Goal: Information Seeking & Learning: Check status

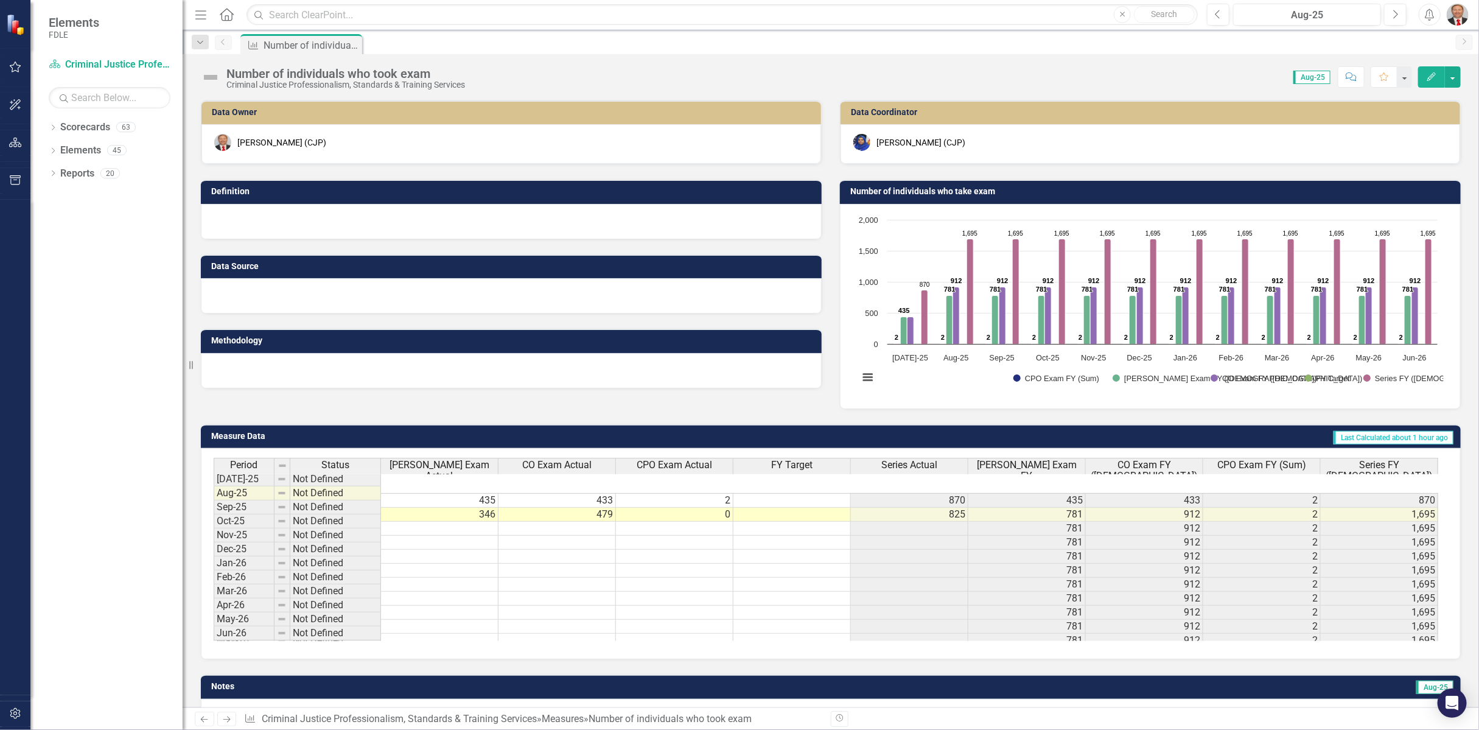
click at [1314, 79] on span "Aug-25" at bounding box center [1311, 77] width 37 height 13
click at [1324, 16] on div "Aug-25" at bounding box center [1306, 15] width 139 height 15
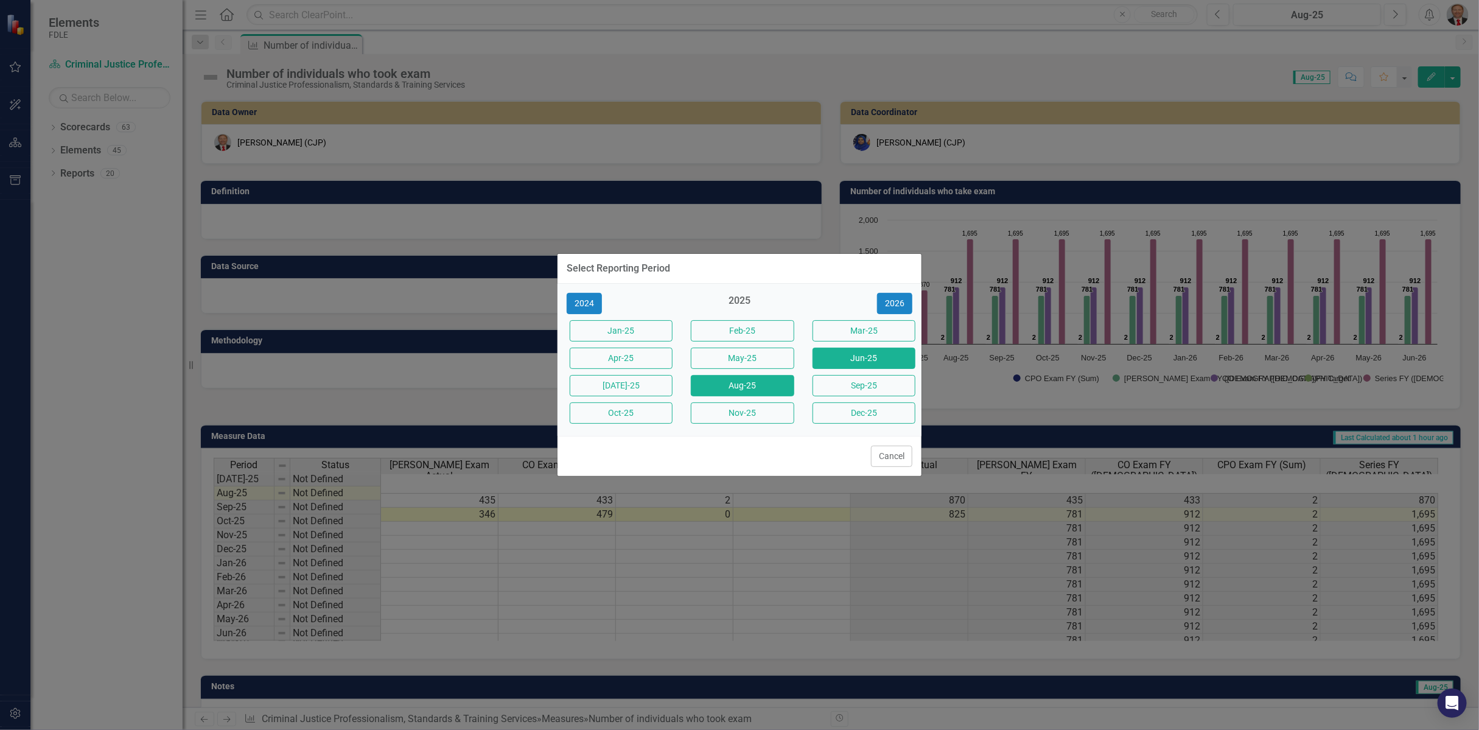
click at [857, 354] on button "Jun-25" at bounding box center [863, 357] width 103 height 21
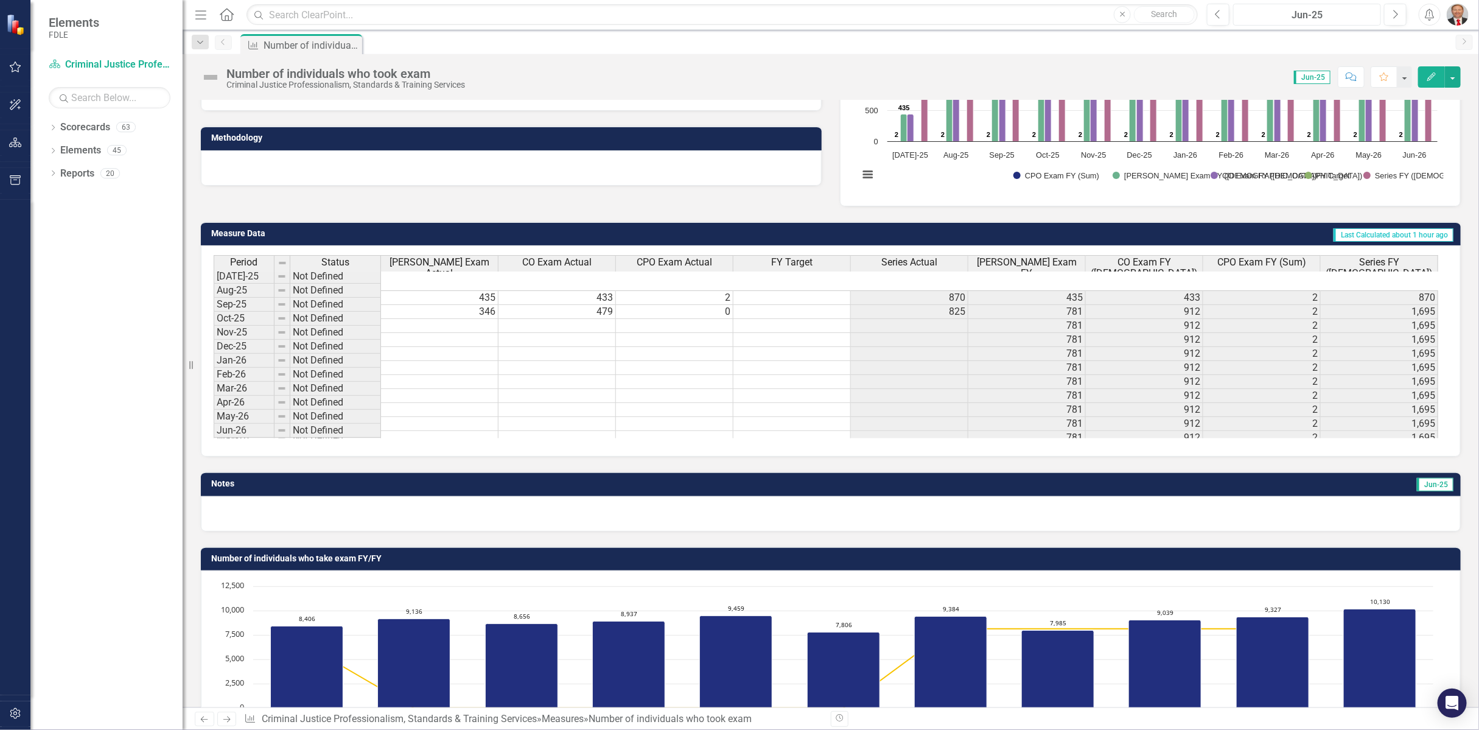
scroll to position [270, 0]
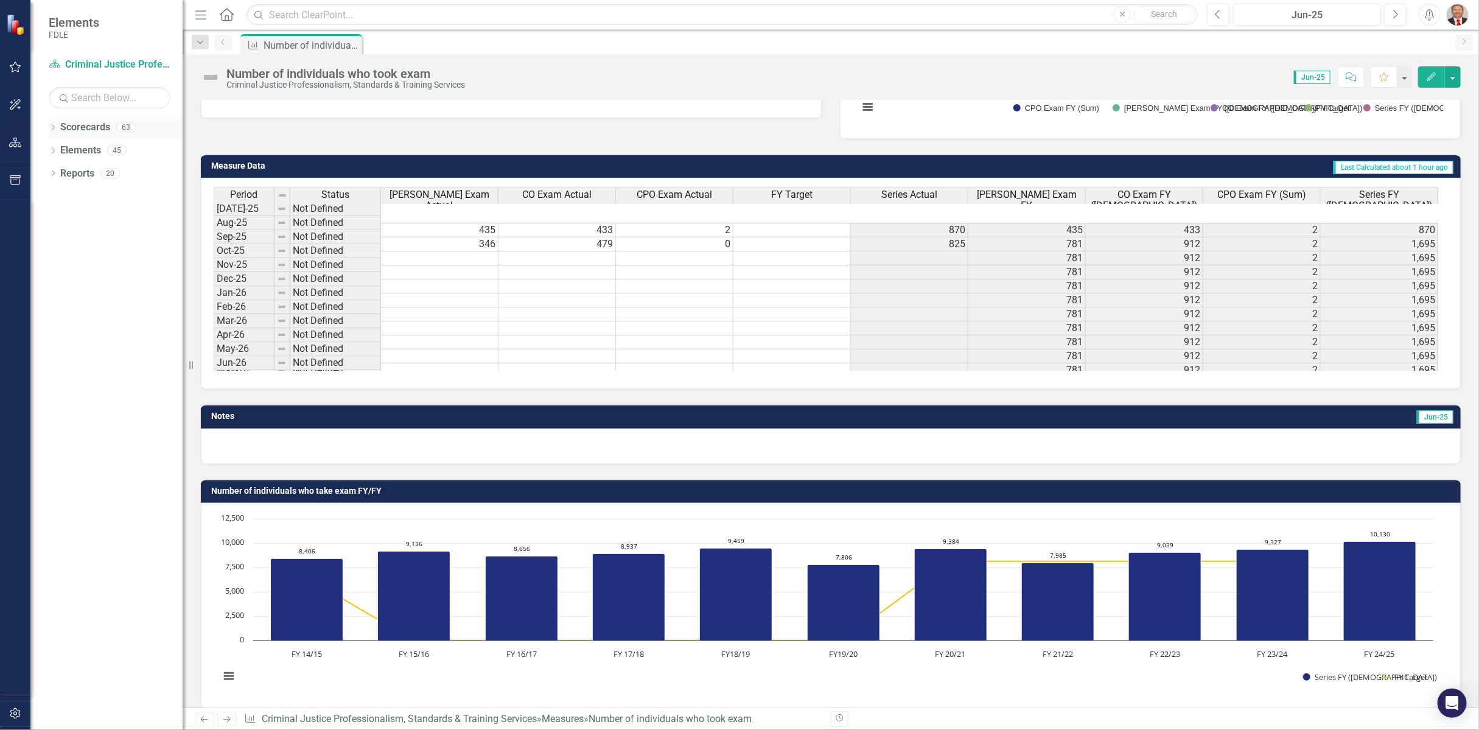
click at [55, 124] on div "Dropdown" at bounding box center [53, 129] width 9 height 10
click at [58, 150] on icon "Dropdown" at bounding box center [59, 149] width 9 height 7
click at [57, 309] on icon "Dropdown" at bounding box center [59, 310] width 9 height 7
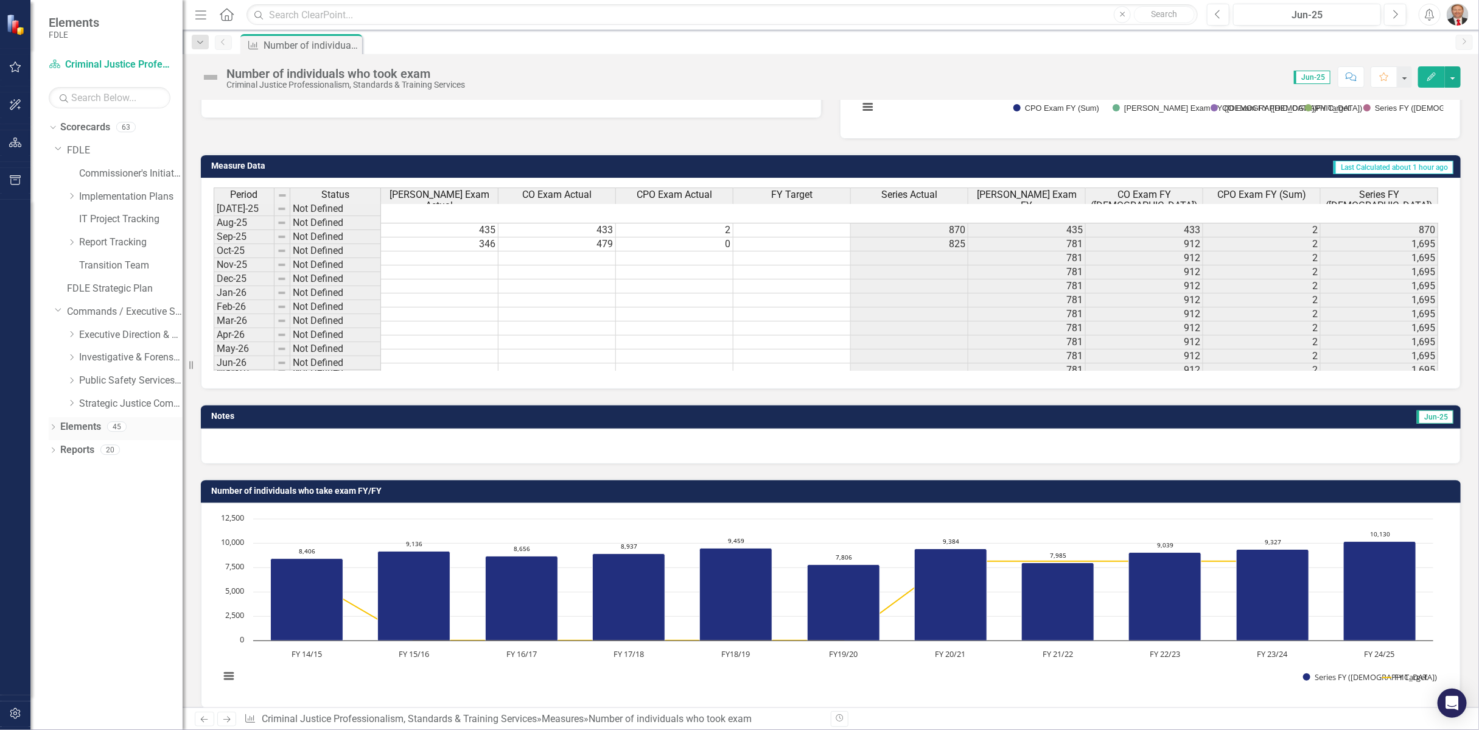
click at [49, 426] on icon "Dropdown" at bounding box center [53, 428] width 9 height 7
click at [52, 568] on icon "Dropdown" at bounding box center [53, 566] width 9 height 7
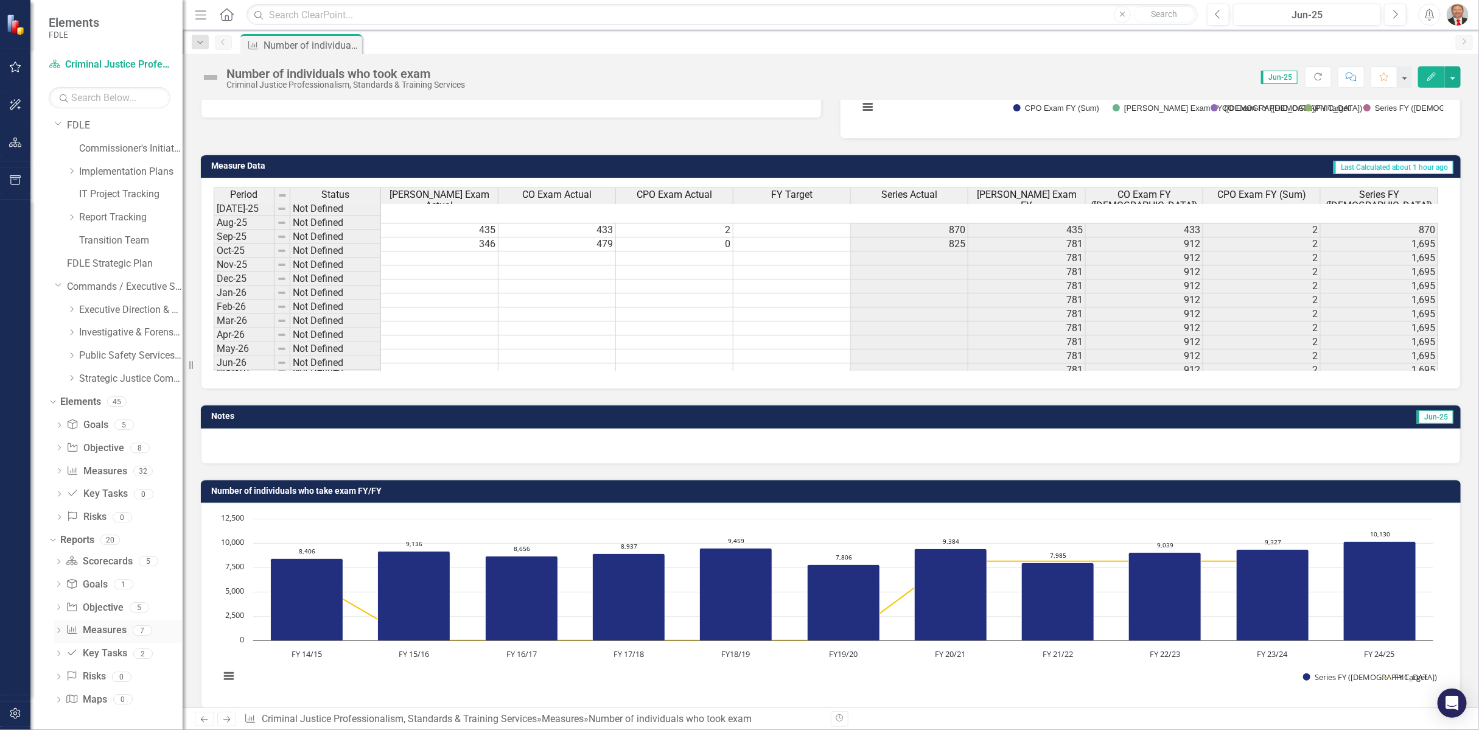
click at [58, 632] on icon "Dropdown" at bounding box center [58, 631] width 9 height 7
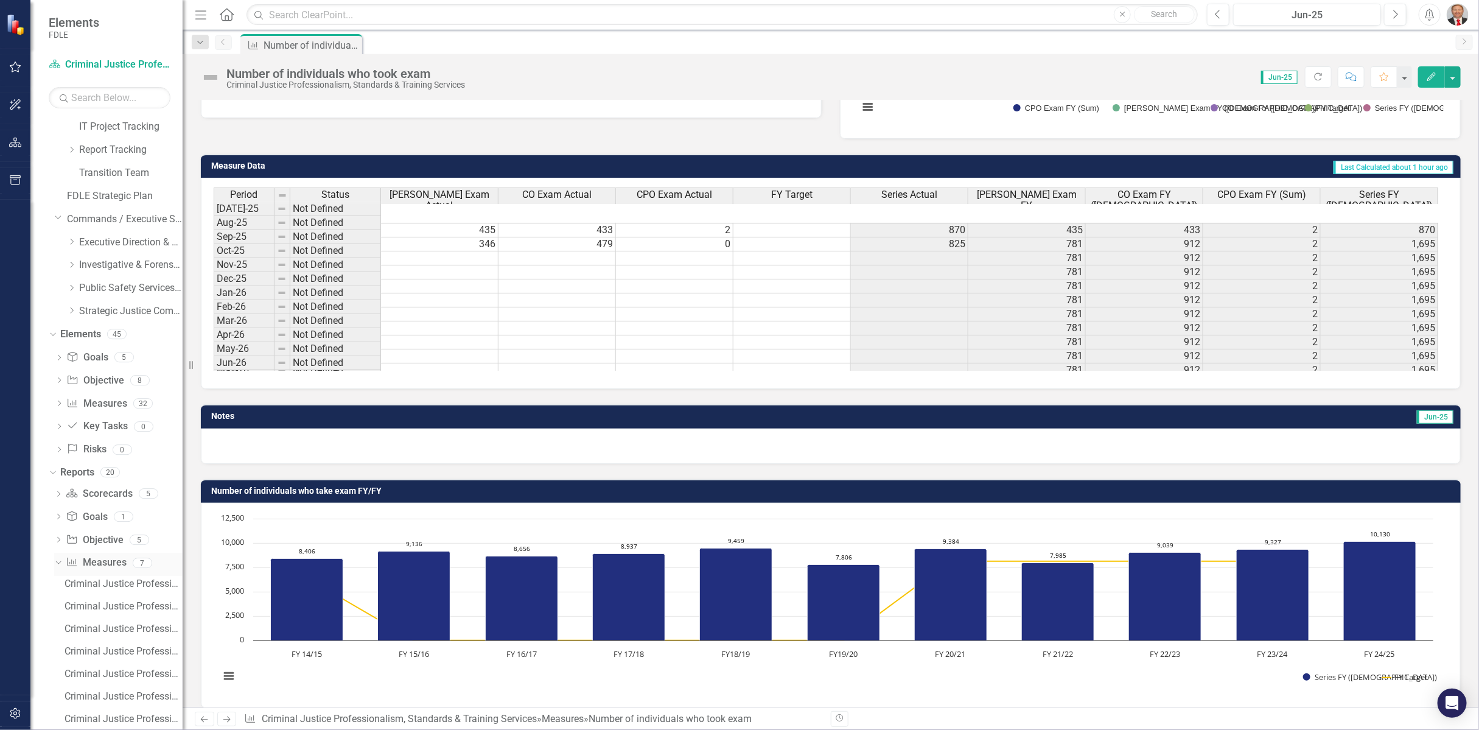
scroll to position [181, 0]
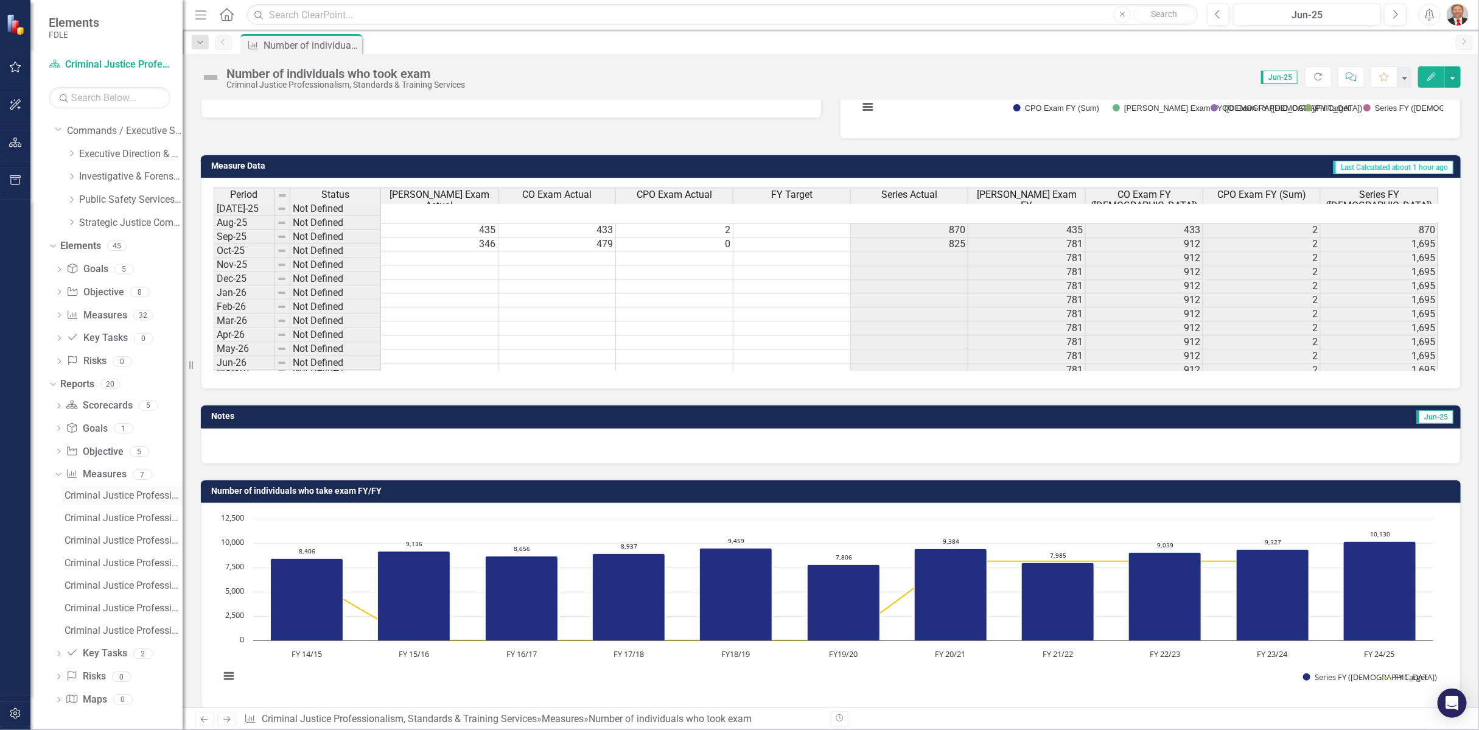
click at [108, 498] on div "Criminal Justice Professionalism, Standards & Training Services Landing" at bounding box center [124, 495] width 118 height 11
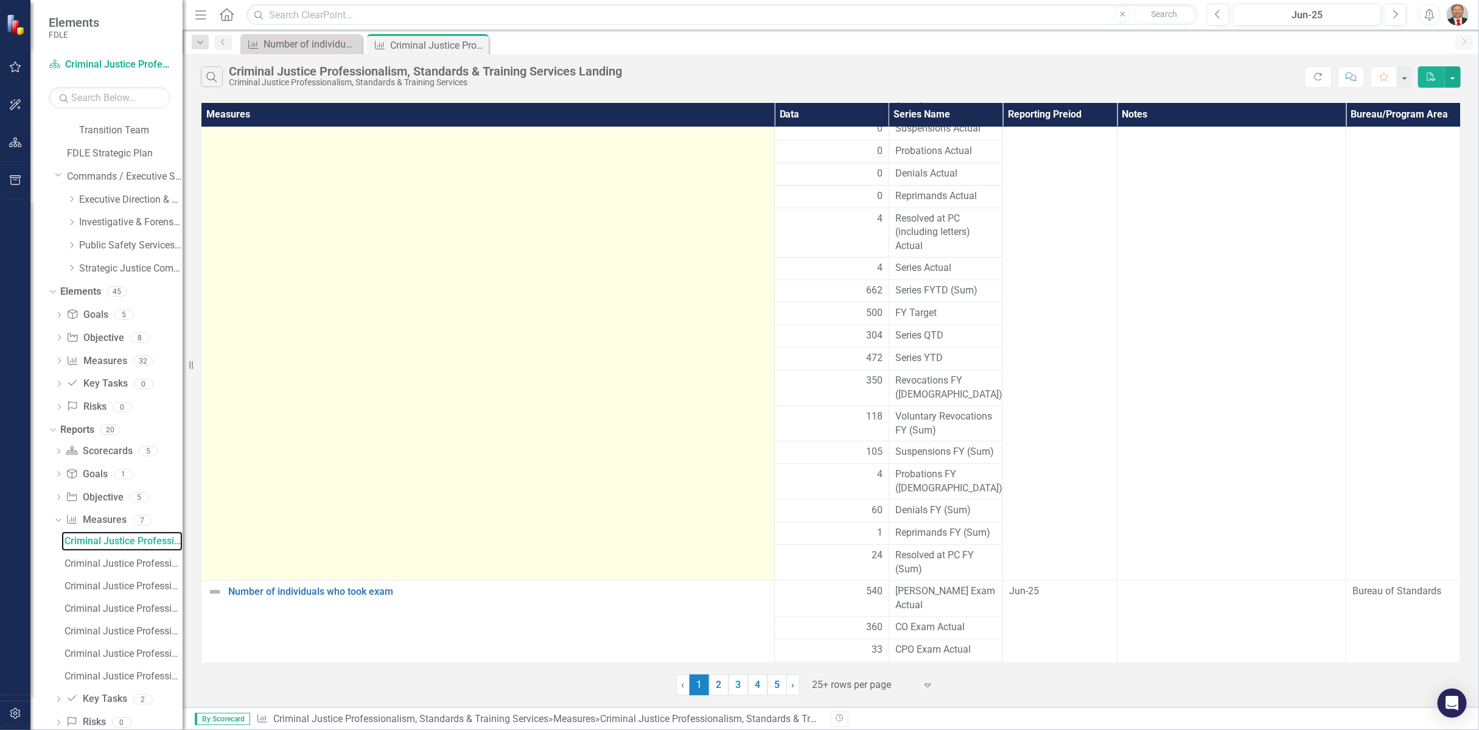
scroll to position [161, 0]
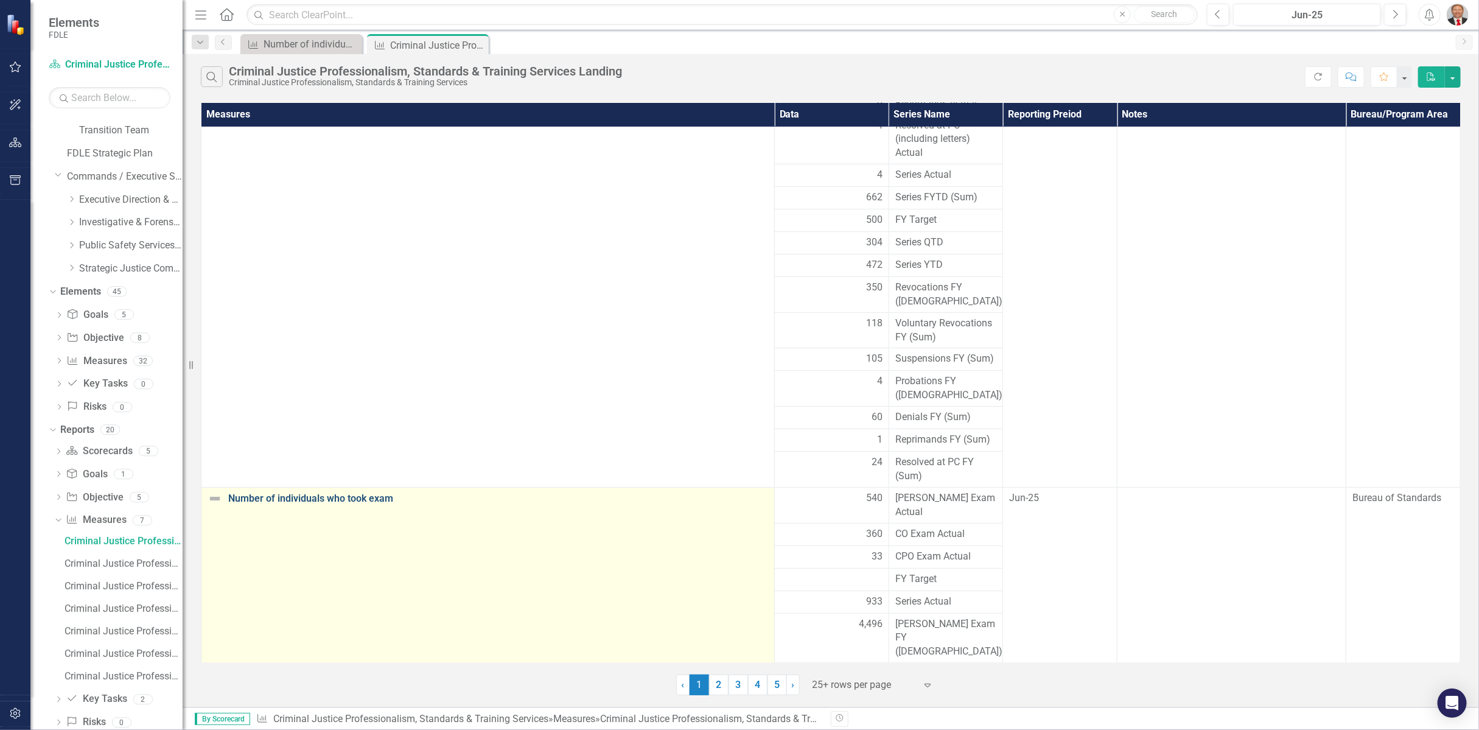
click at [320, 493] on link "Number of individuals who took exam" at bounding box center [498, 498] width 540 height 11
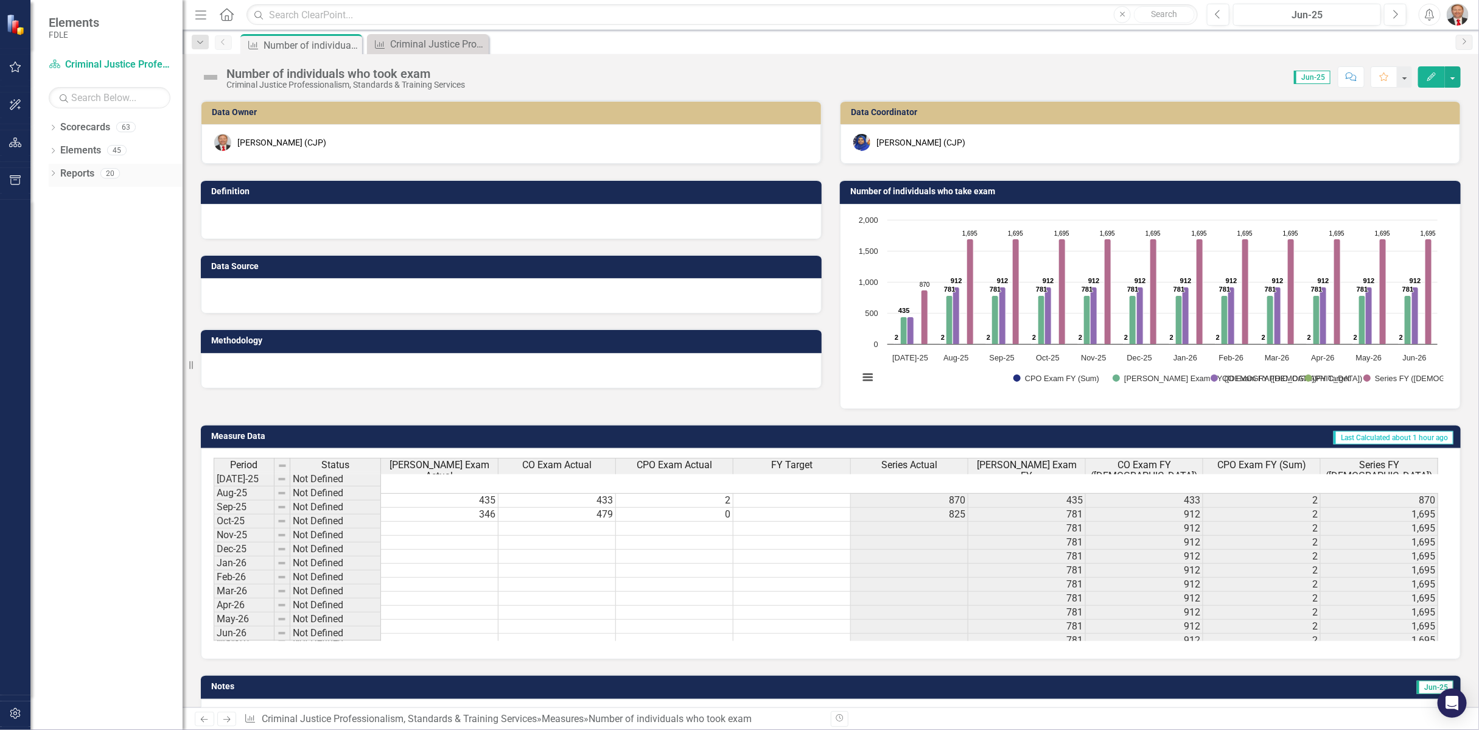
click at [50, 174] on icon "Dropdown" at bounding box center [53, 174] width 9 height 7
click at [57, 264] on icon "Dropdown" at bounding box center [58, 265] width 9 height 7
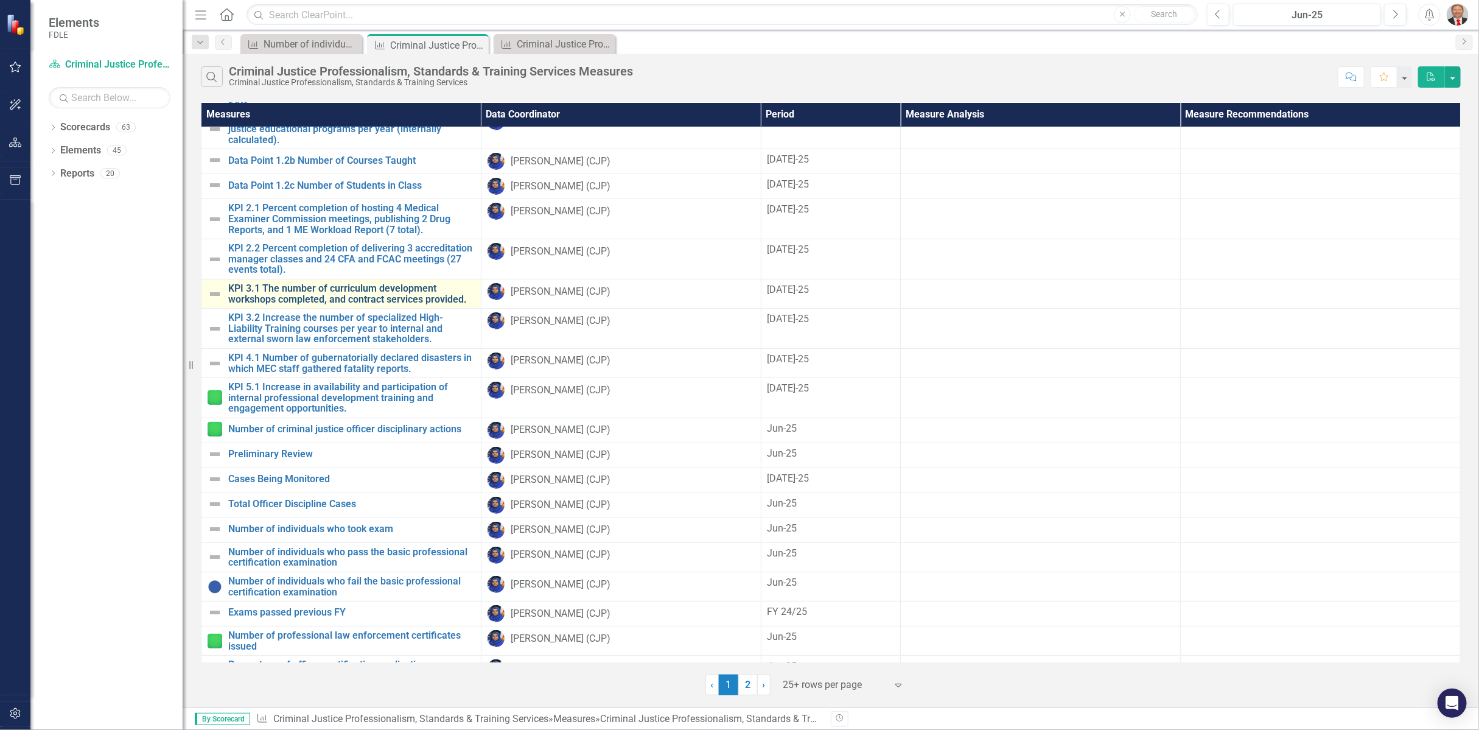
scroll to position [210, 0]
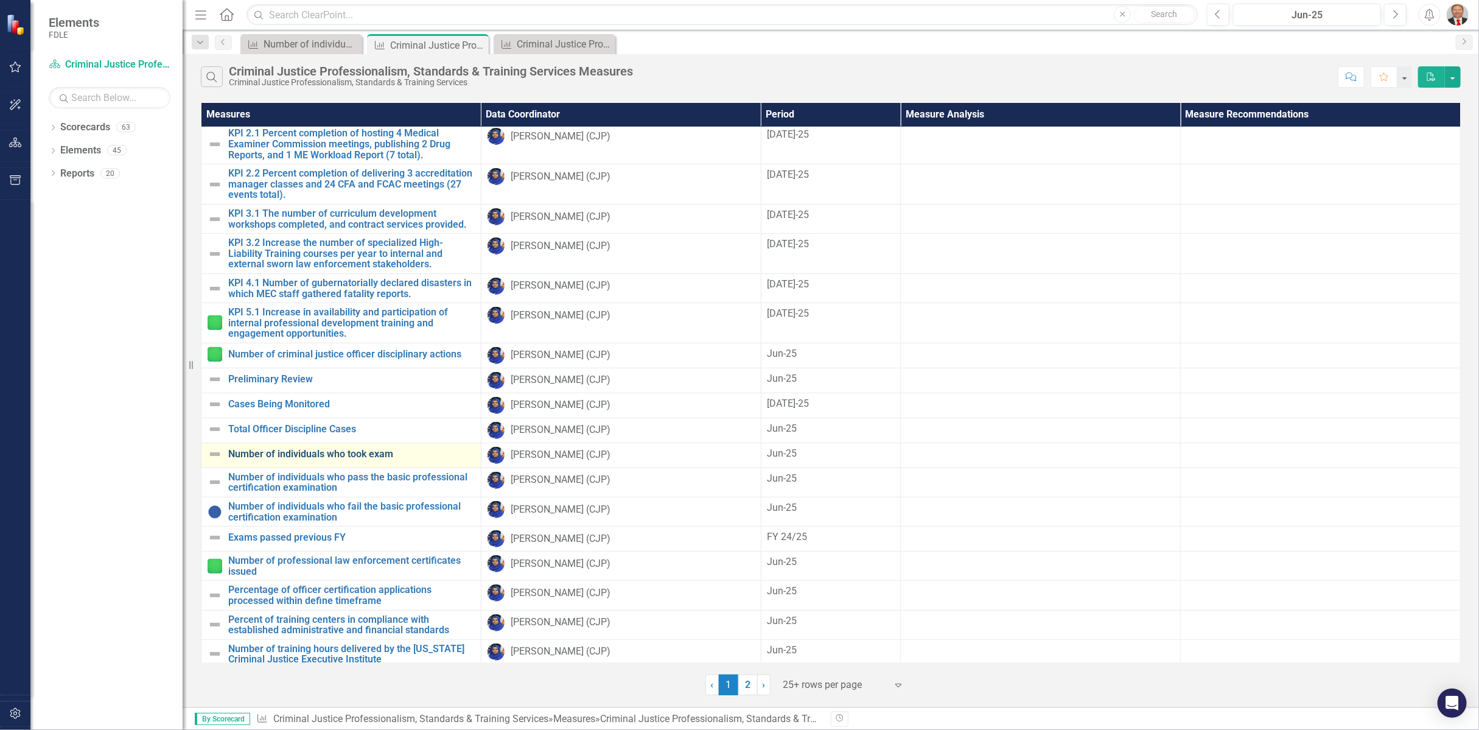
click at [333, 450] on link "Number of individuals who took exam" at bounding box center [351, 453] width 246 height 11
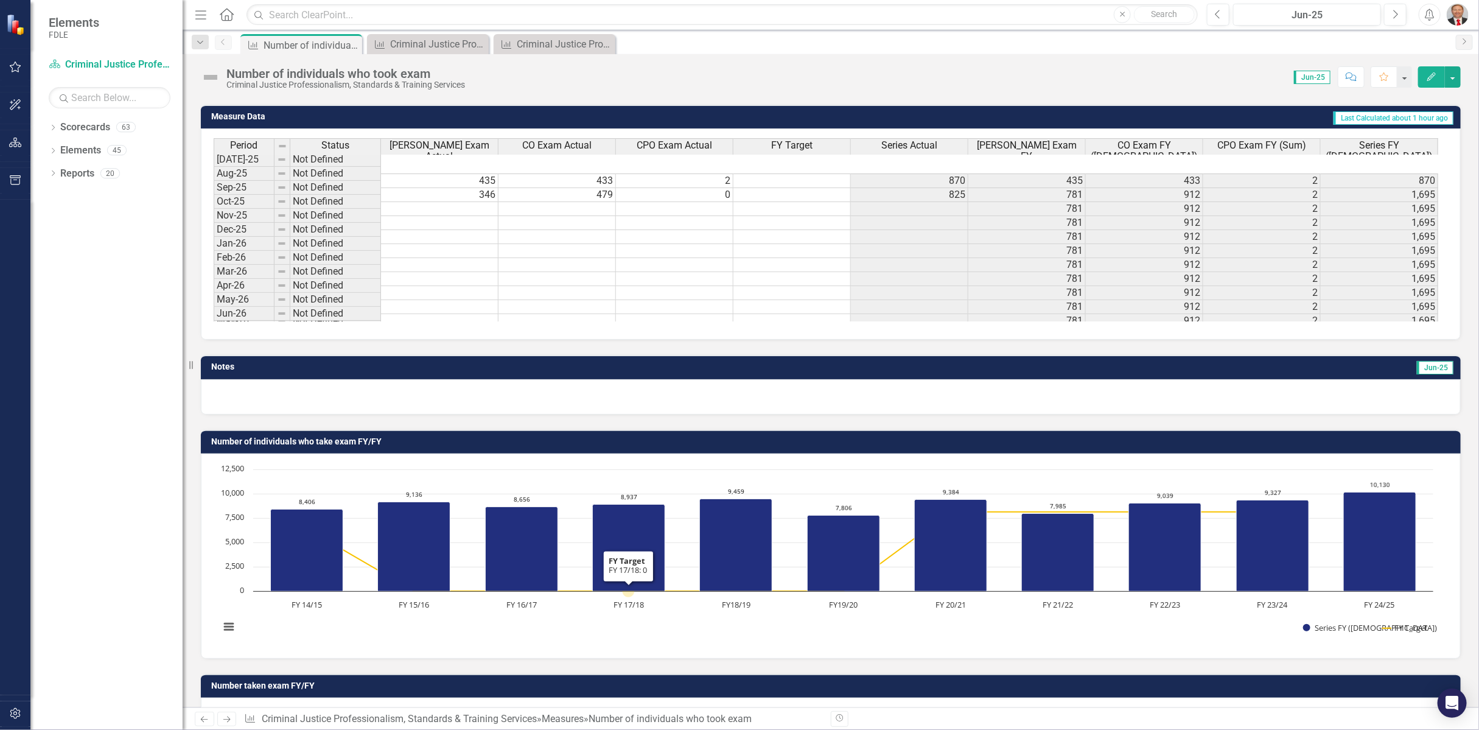
scroll to position [387, 0]
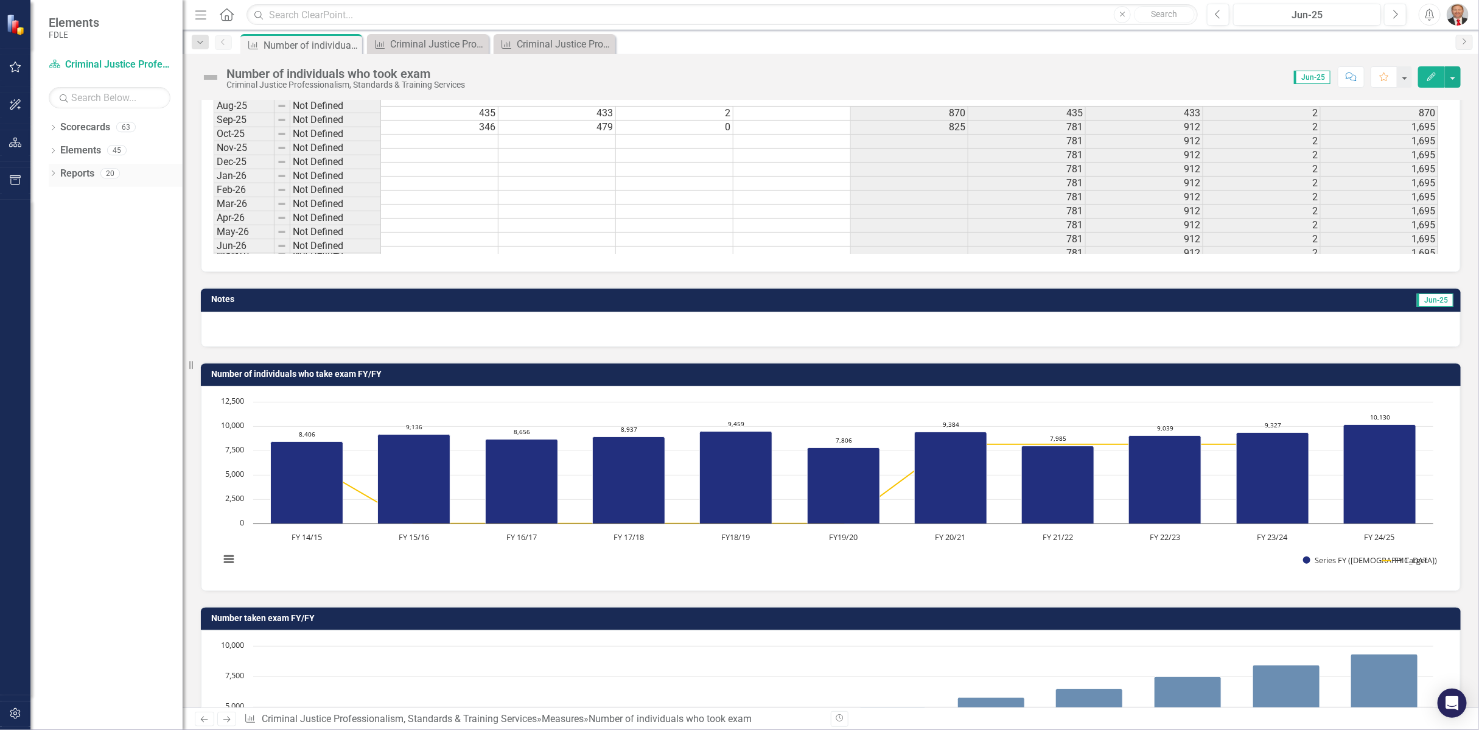
click at [51, 175] on icon "Dropdown" at bounding box center [53, 174] width 9 height 7
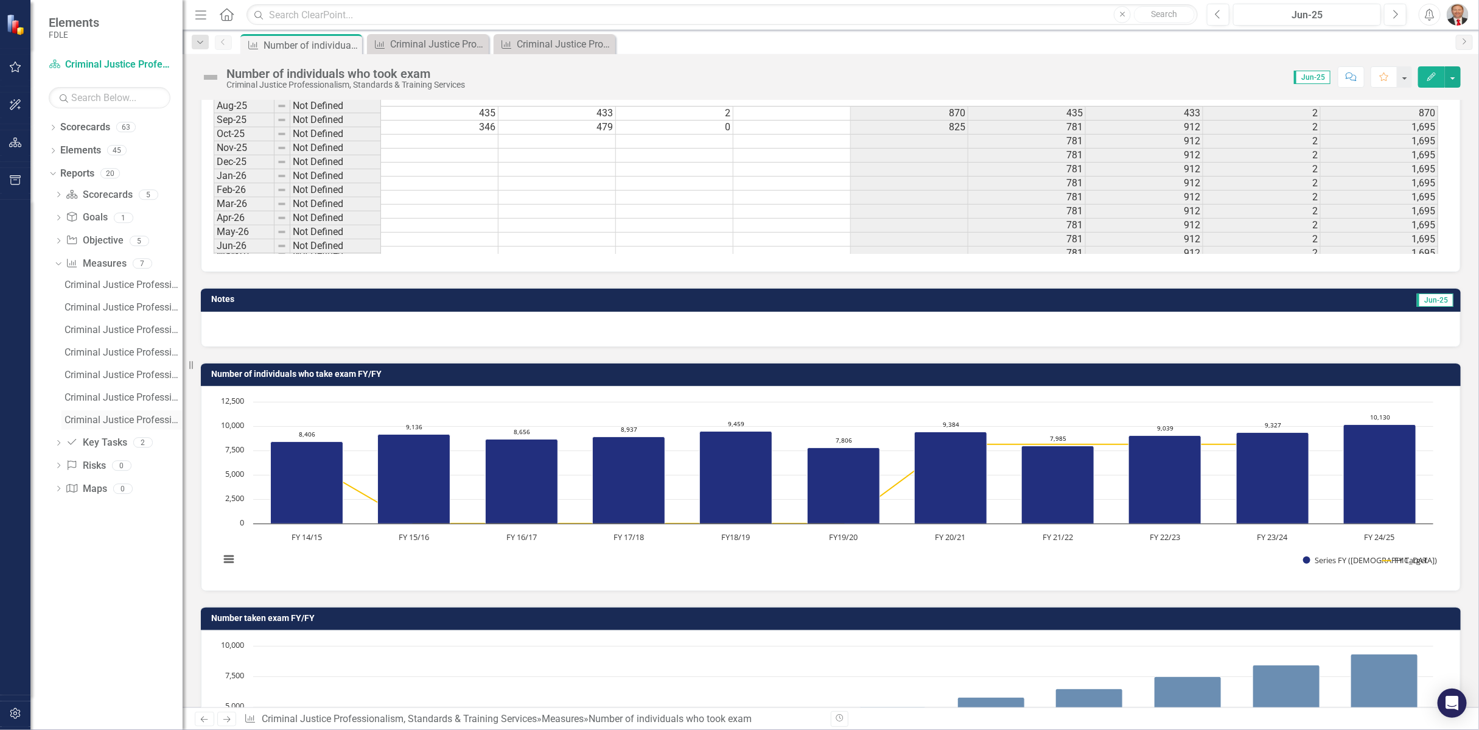
click at [98, 422] on div "Criminal Justice Professionalism, Standards & Training Services KPI Charts" at bounding box center [124, 419] width 118 height 11
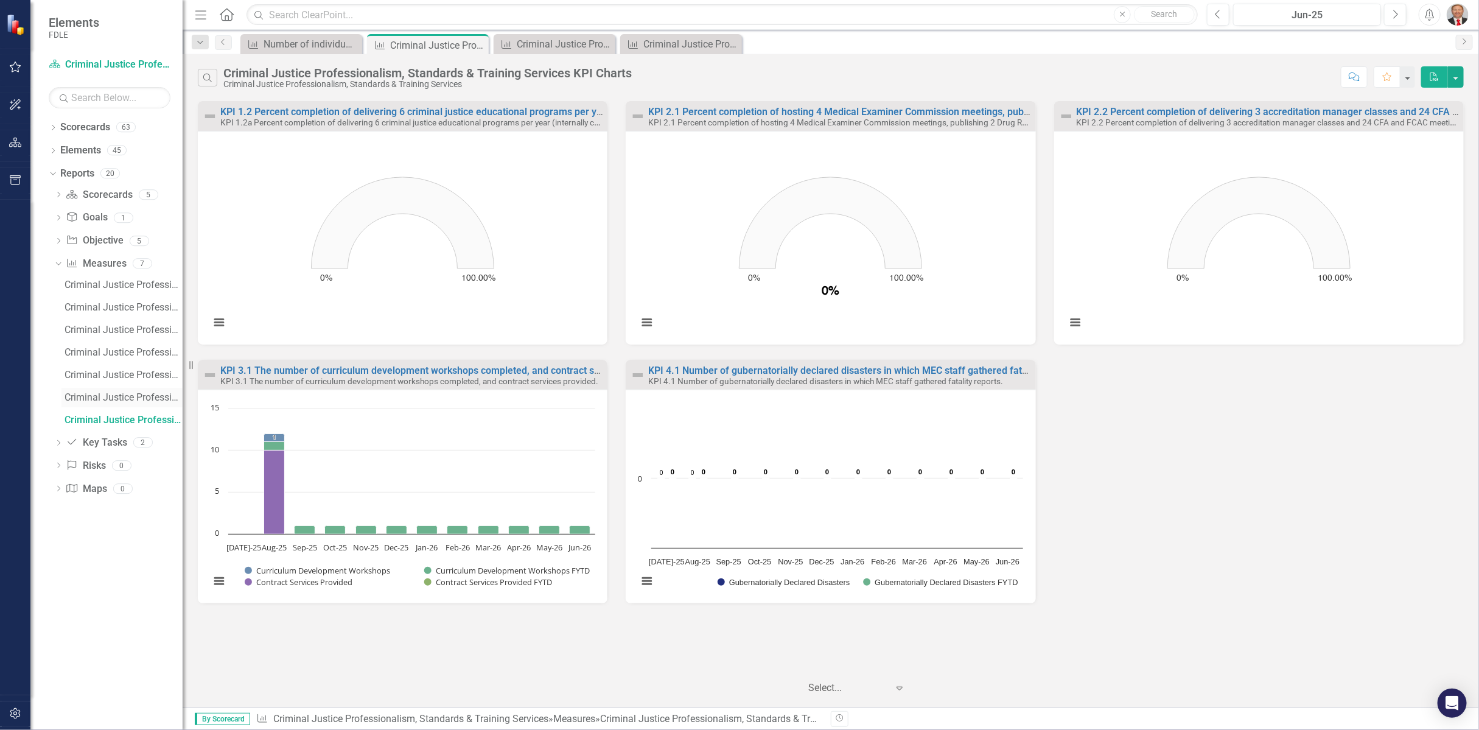
click at [129, 402] on link "Criminal Justice Professionalism, Standards & Training Services KPI's Summary P…" at bounding box center [121, 397] width 121 height 19
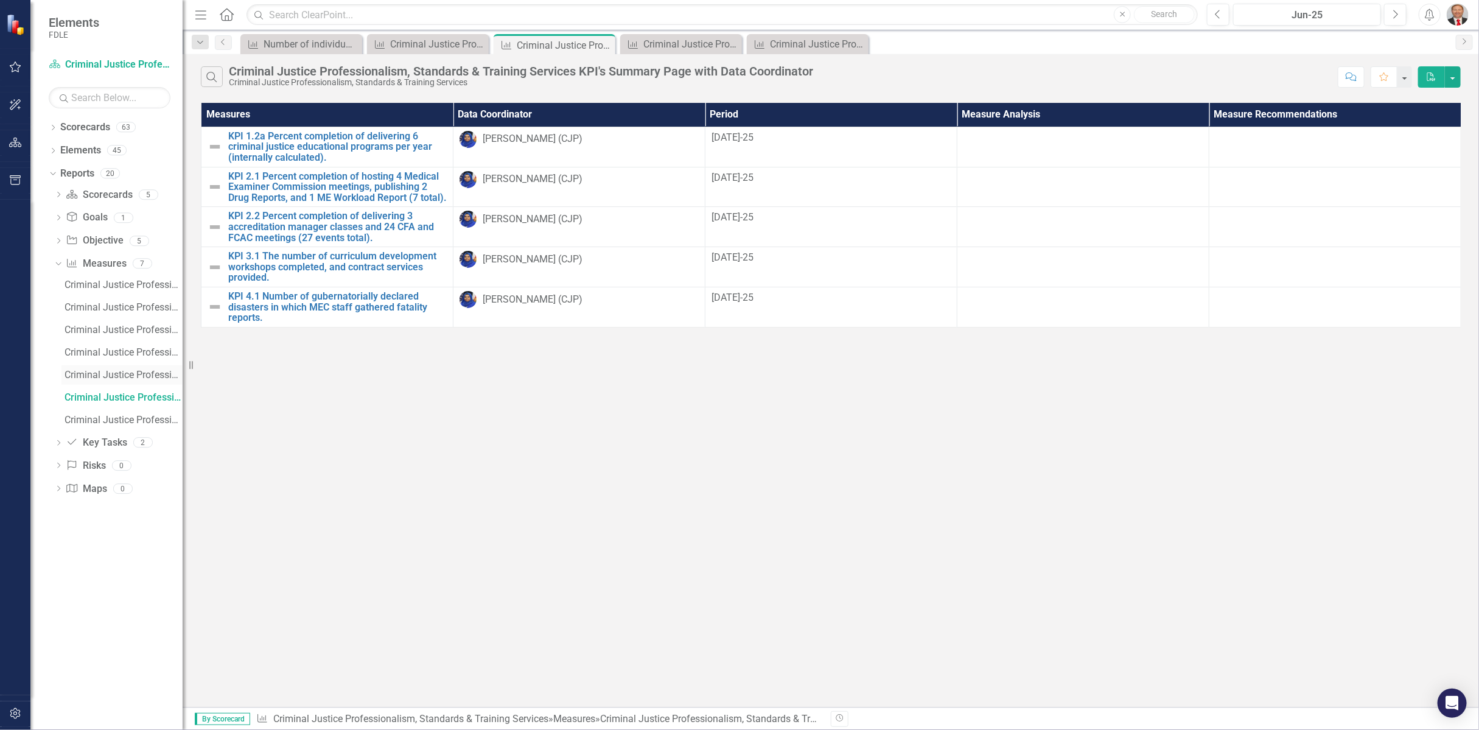
click at [102, 372] on div "Criminal Justice Professionalism, Standards & Training Services Measures Overvi…" at bounding box center [124, 374] width 118 height 11
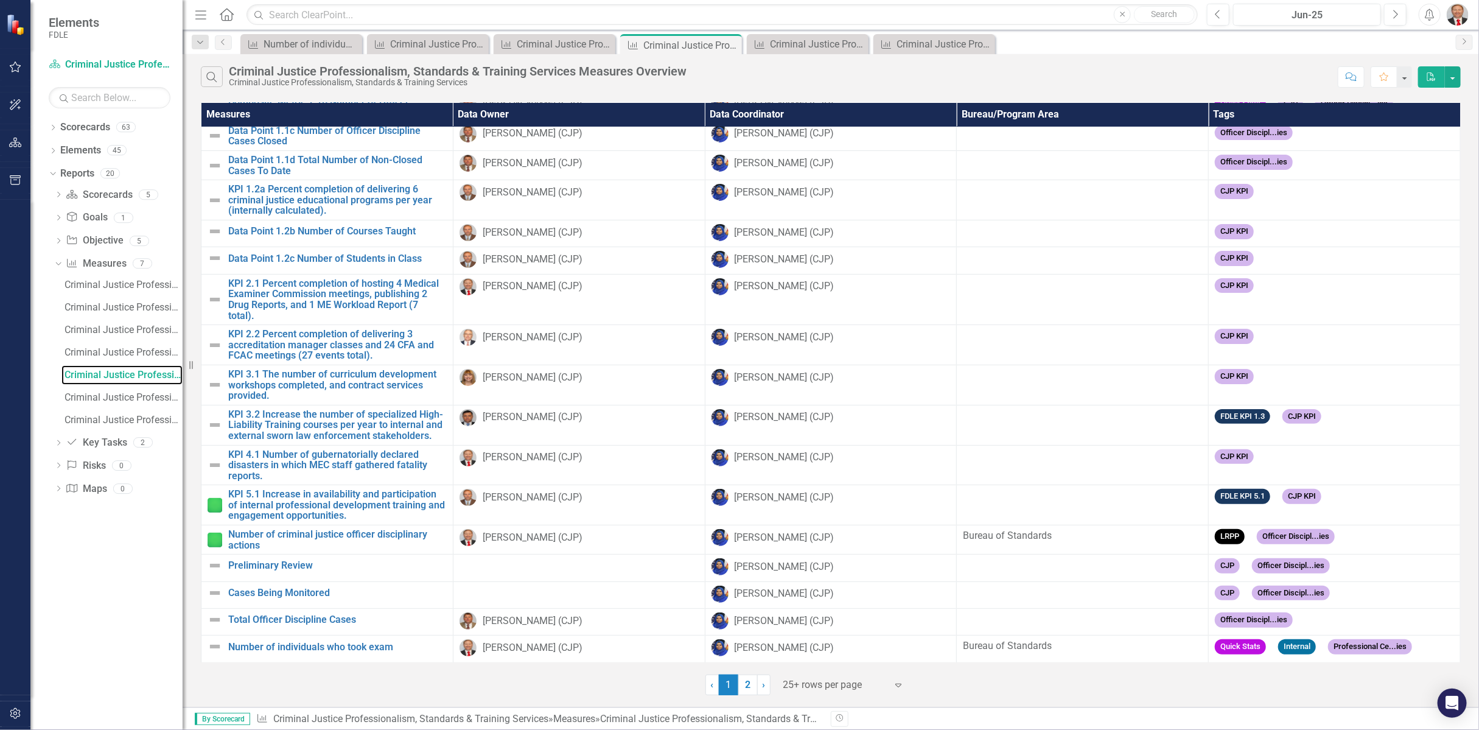
scroll to position [277, 0]
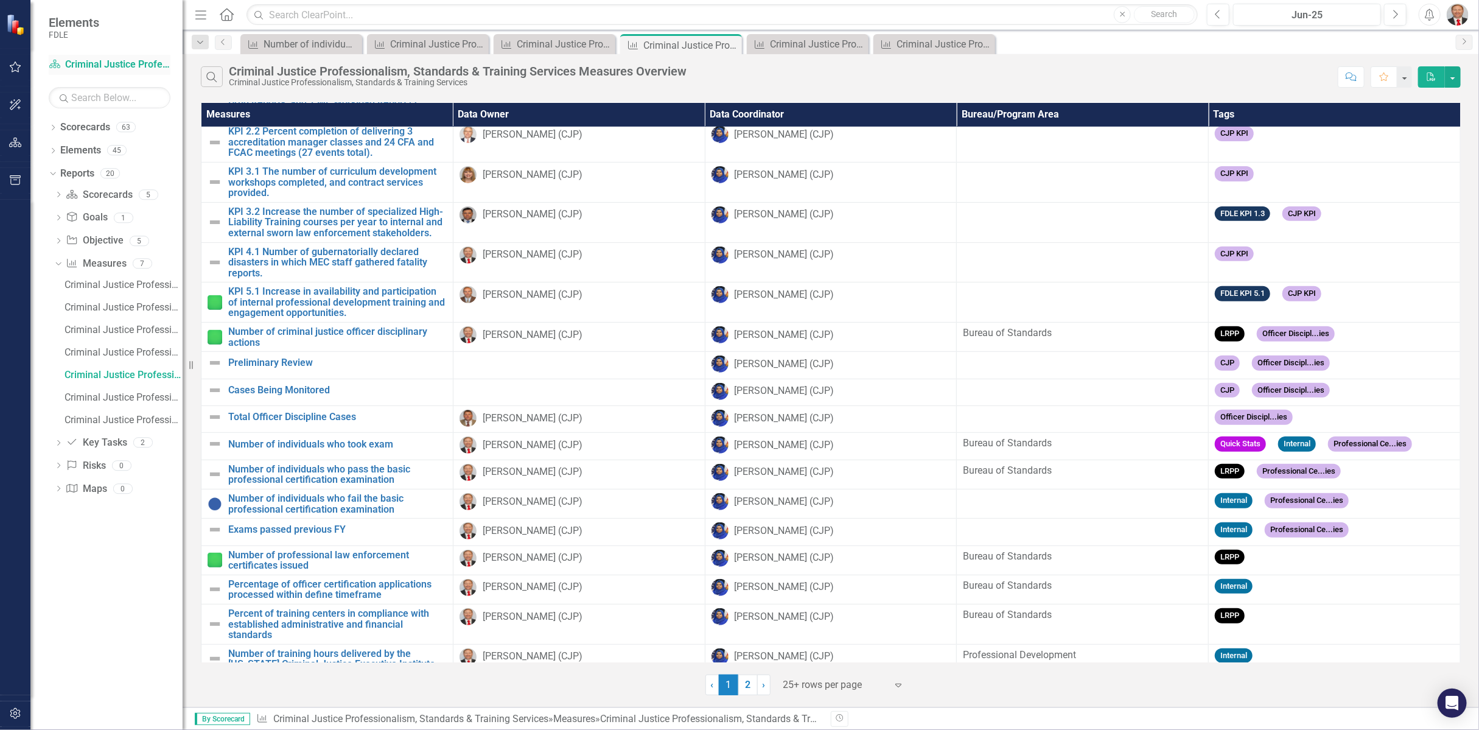
click at [103, 68] on link "Scorecard Criminal Justice Professionalism, Standards & Training Services" at bounding box center [110, 65] width 122 height 14
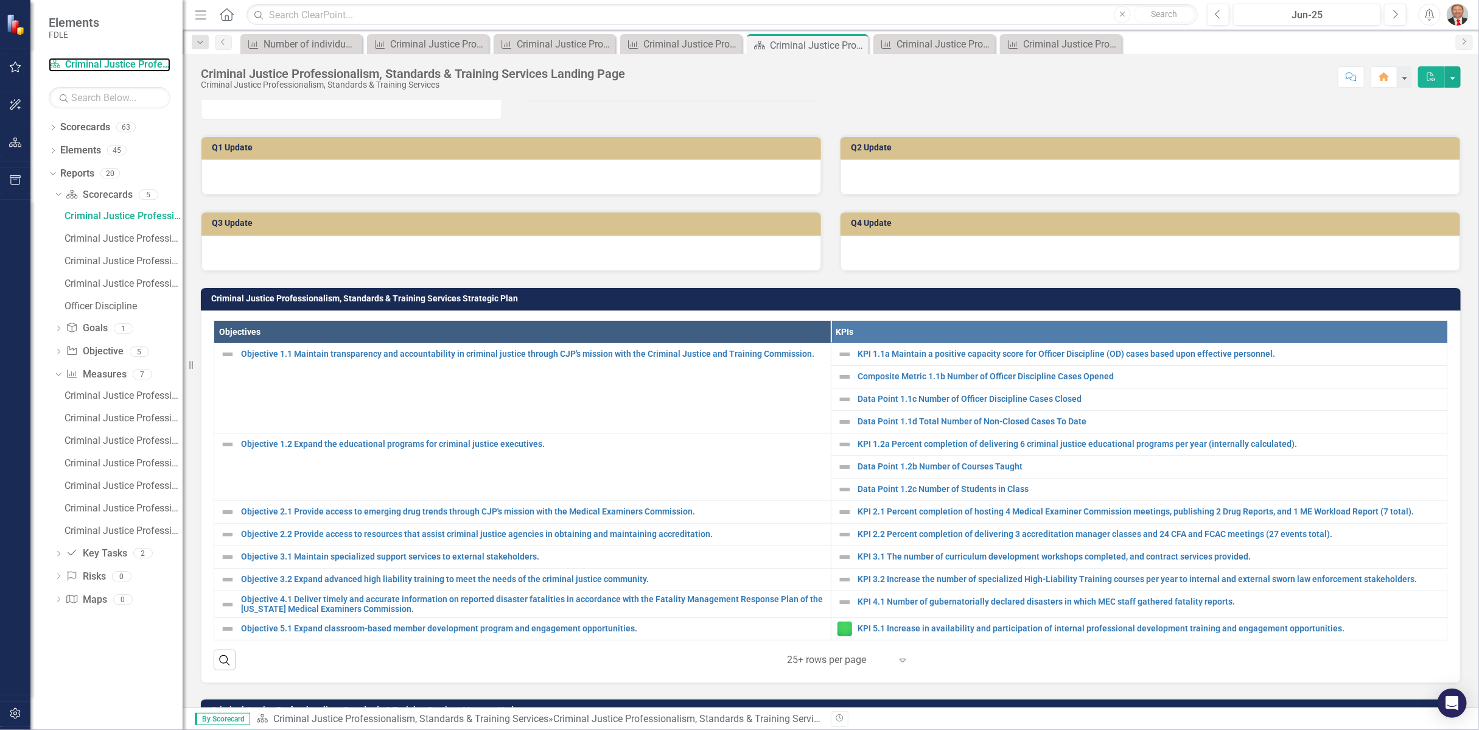
scroll to position [338, 0]
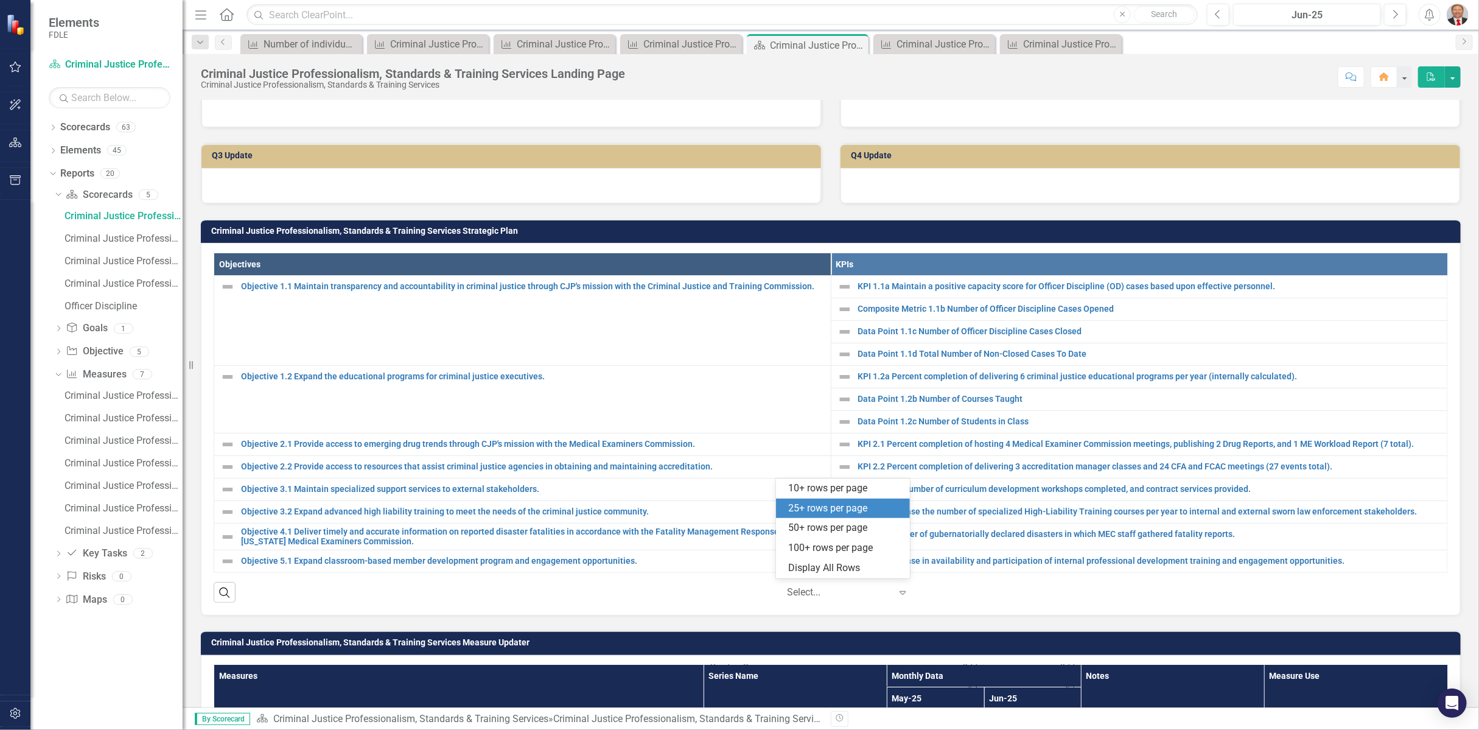
click at [898, 591] on icon "Expand" at bounding box center [902, 592] width 12 height 10
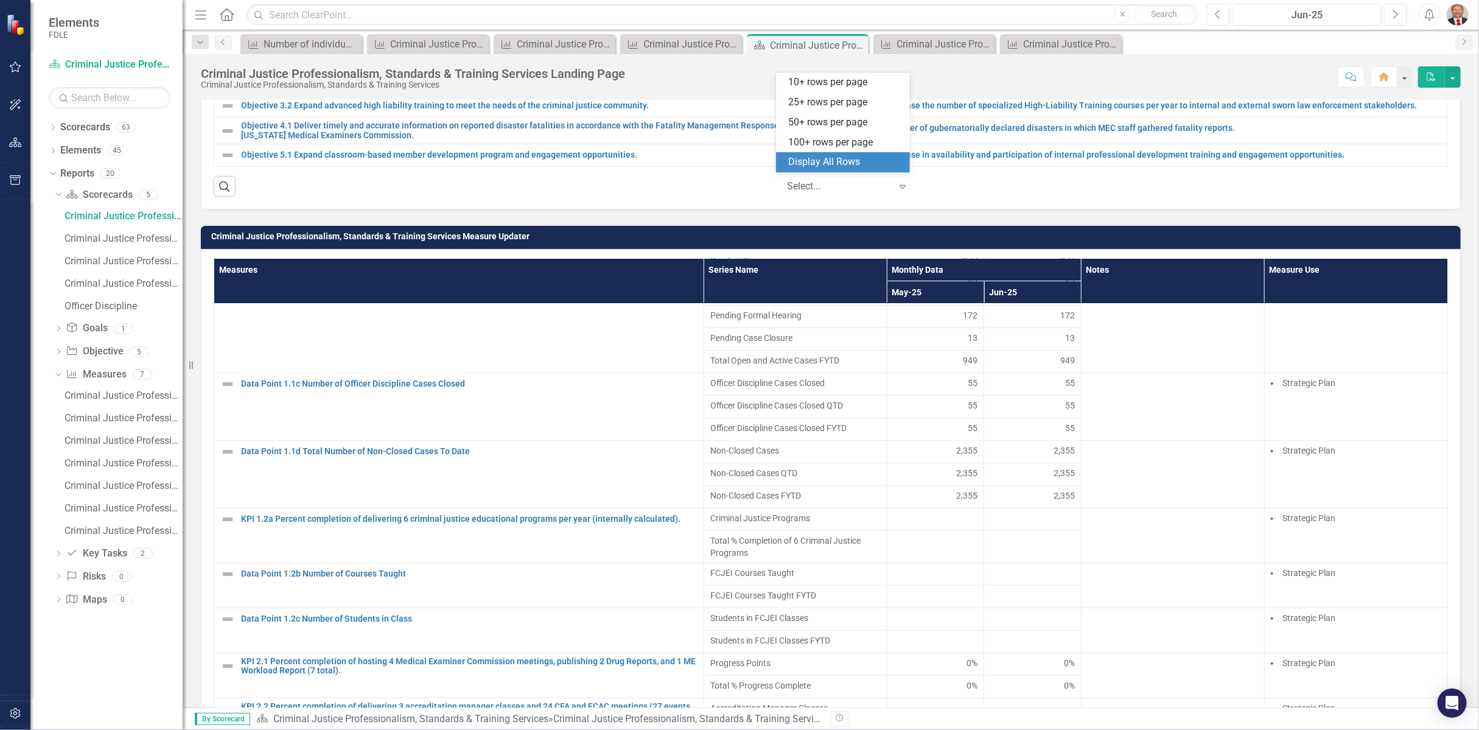
scroll to position [1149, 0]
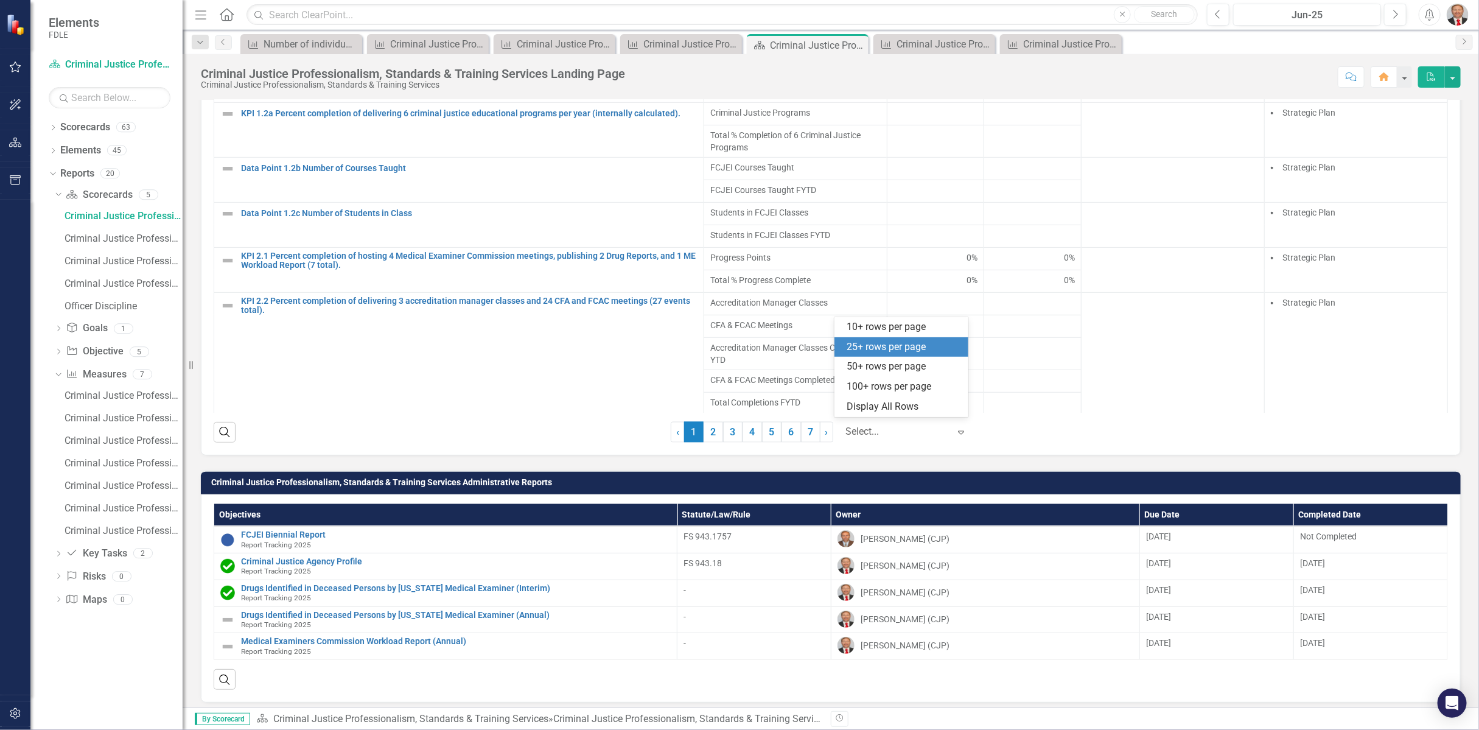
click at [956, 428] on icon "Expand" at bounding box center [961, 432] width 12 height 10
click at [915, 407] on div "Display All Rows" at bounding box center [903, 407] width 114 height 14
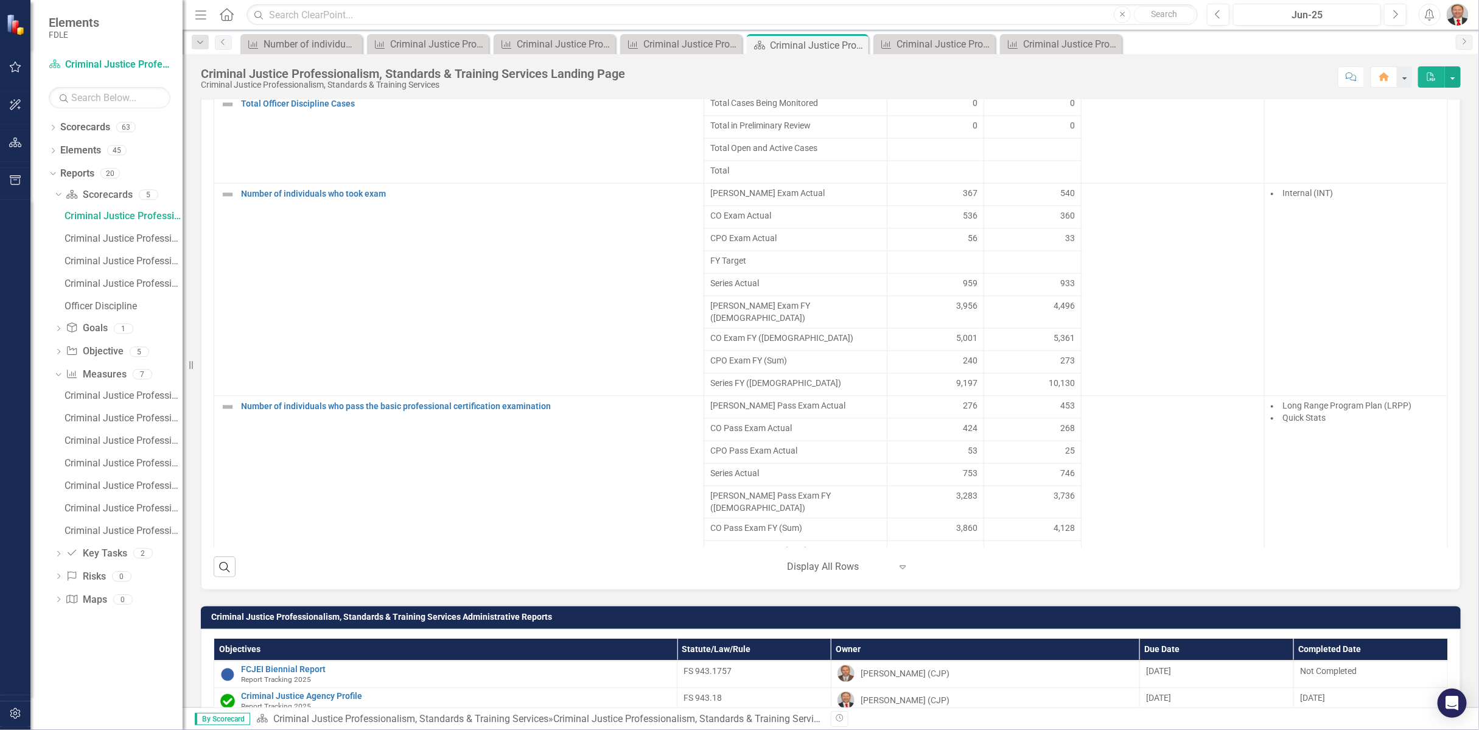
scroll to position [957, 0]
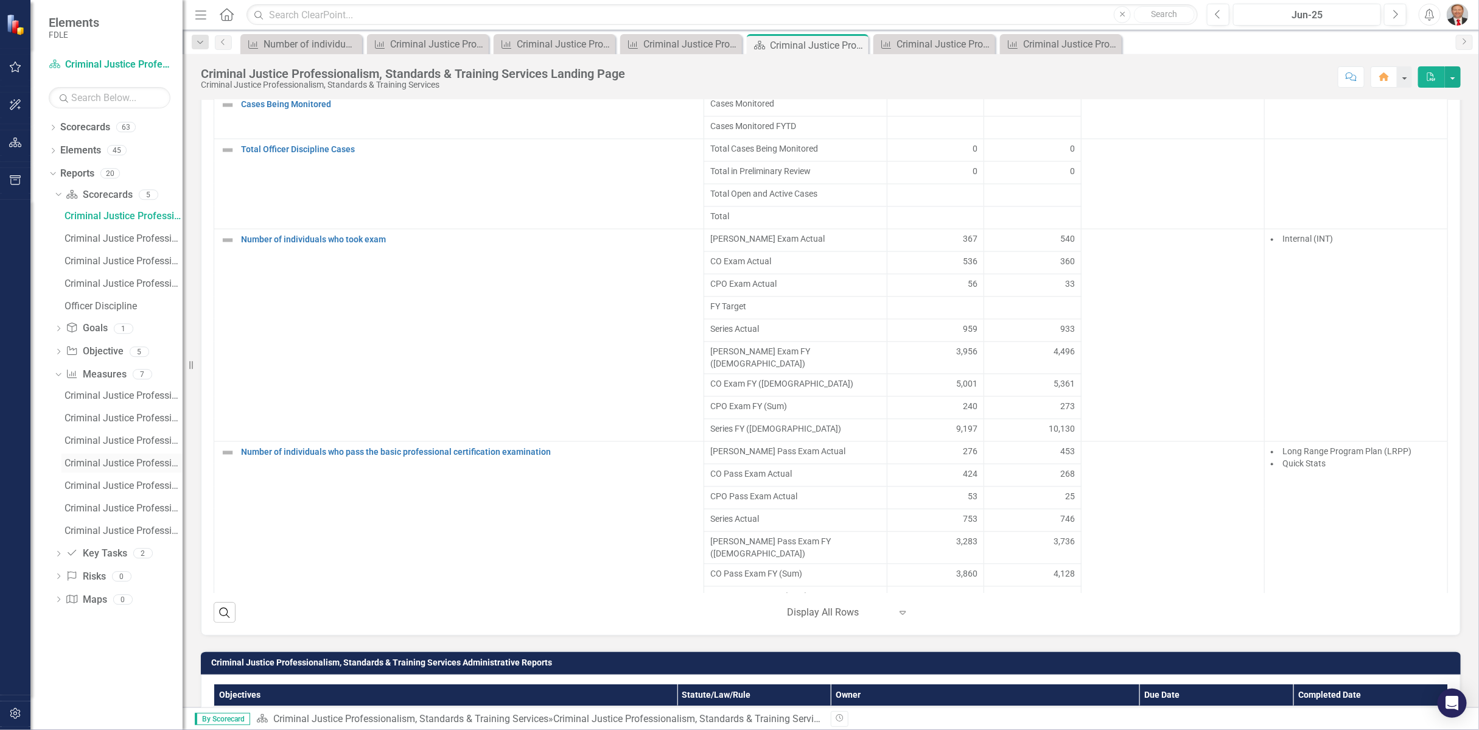
click at [119, 467] on link "Criminal Justice Professionalism, Standards & Training Services Charts for KPI …" at bounding box center [121, 462] width 121 height 19
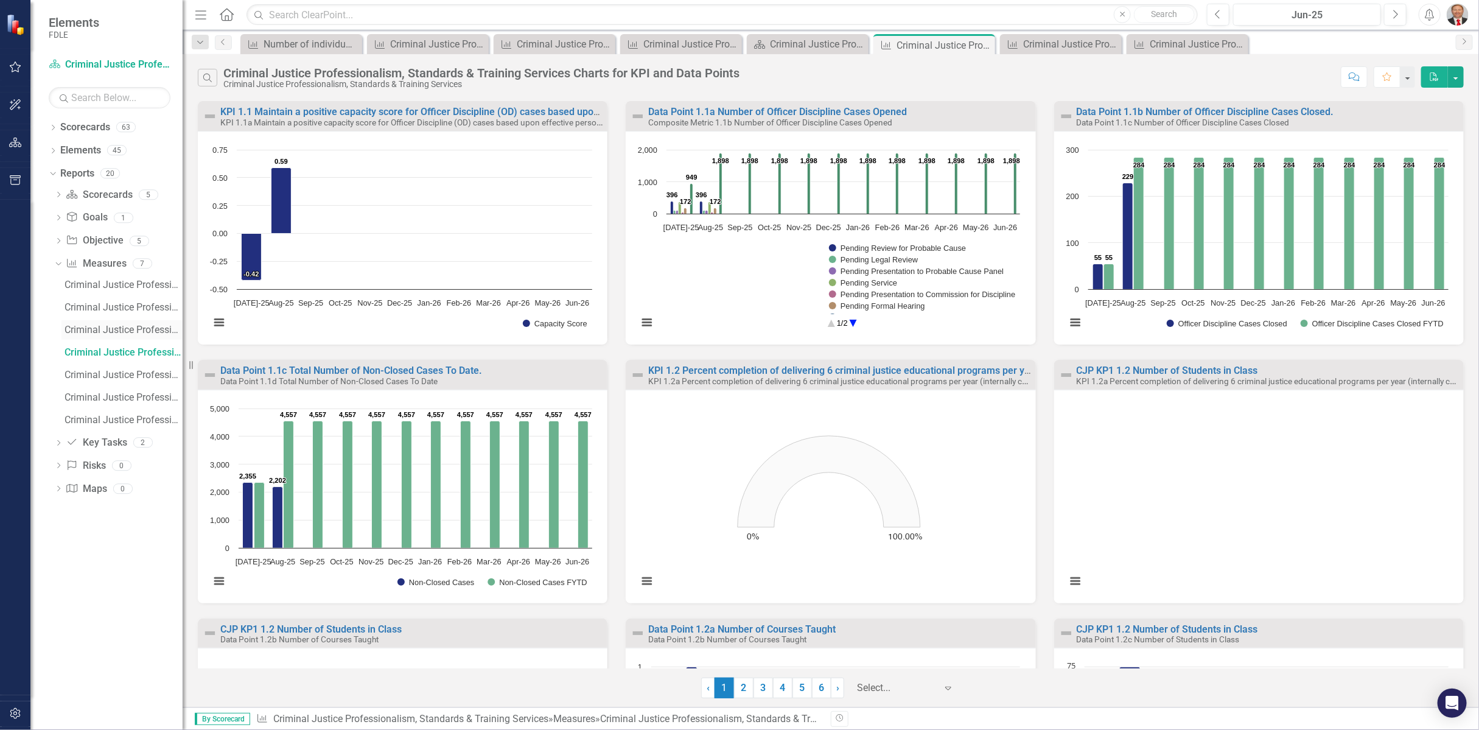
click at [99, 330] on div "Criminal Justice Professionalism, Standards & Training Services Measures" at bounding box center [124, 329] width 118 height 11
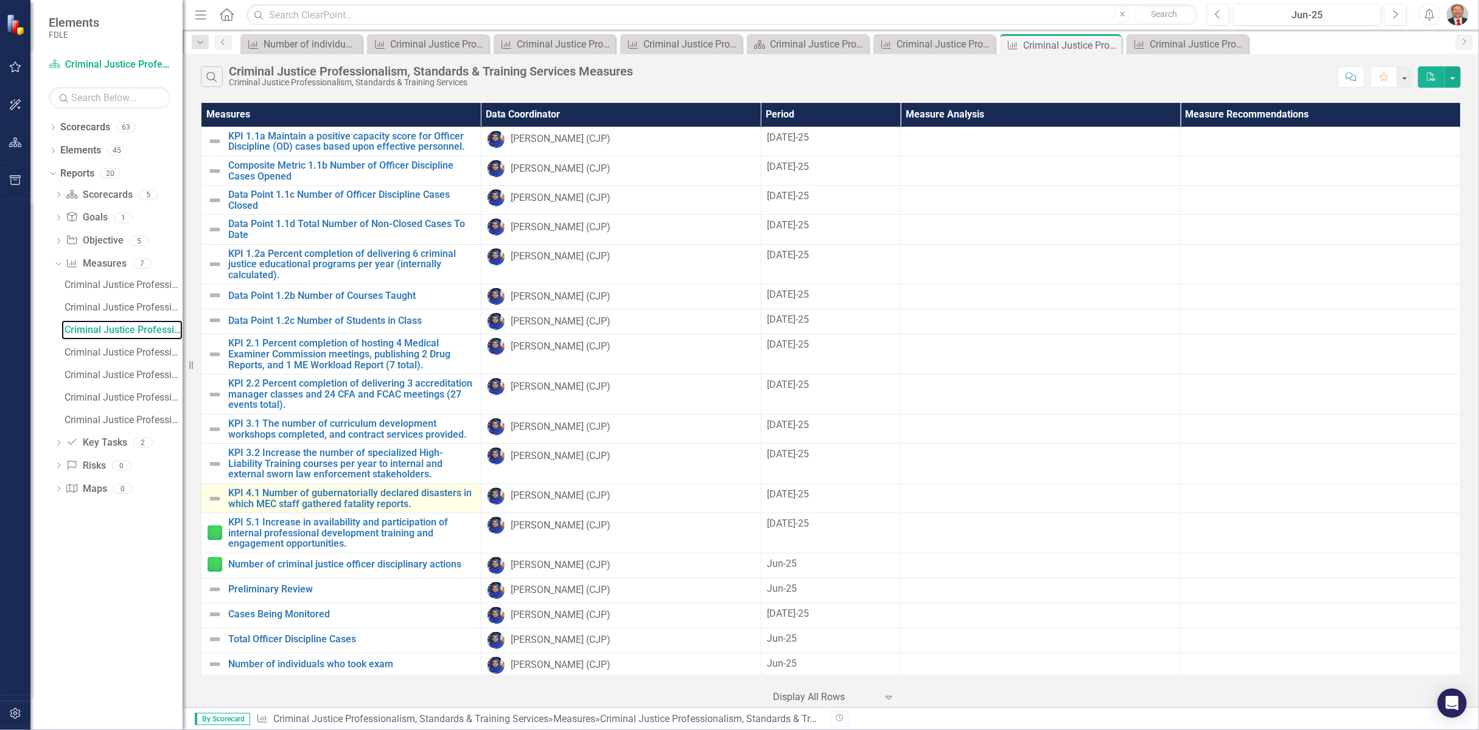
scroll to position [68, 0]
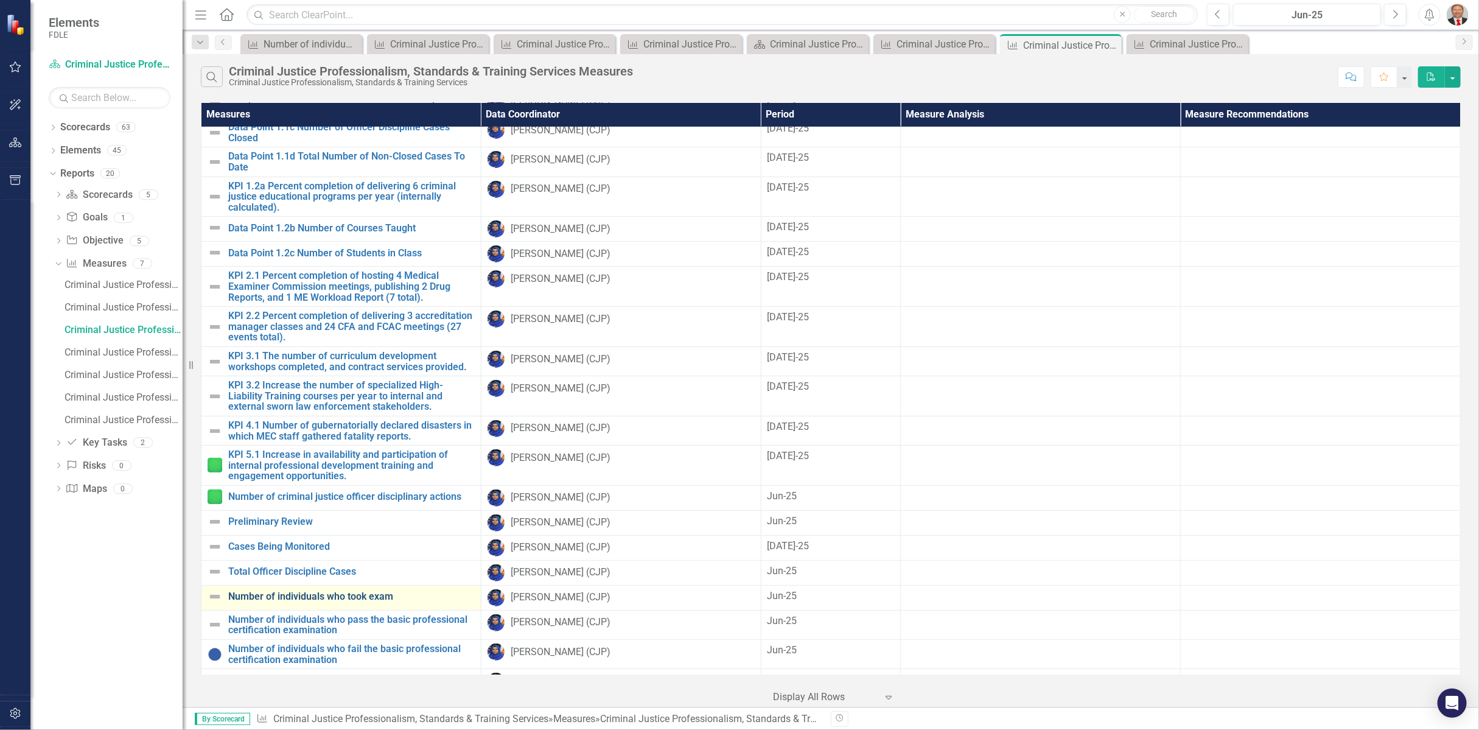
click at [309, 591] on link "Number of individuals who took exam" at bounding box center [351, 596] width 246 height 11
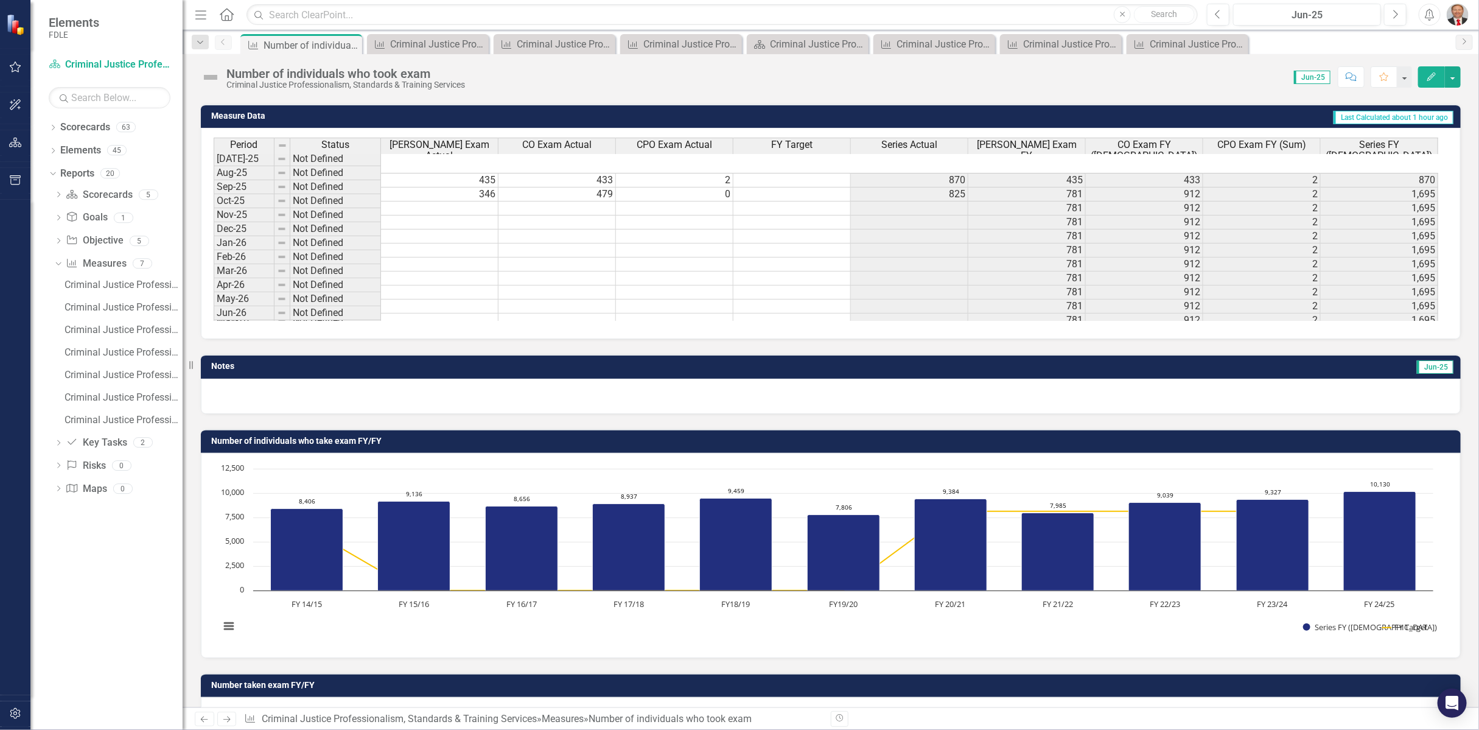
scroll to position [253, 0]
